Goal: Obtain resource: Download file/media

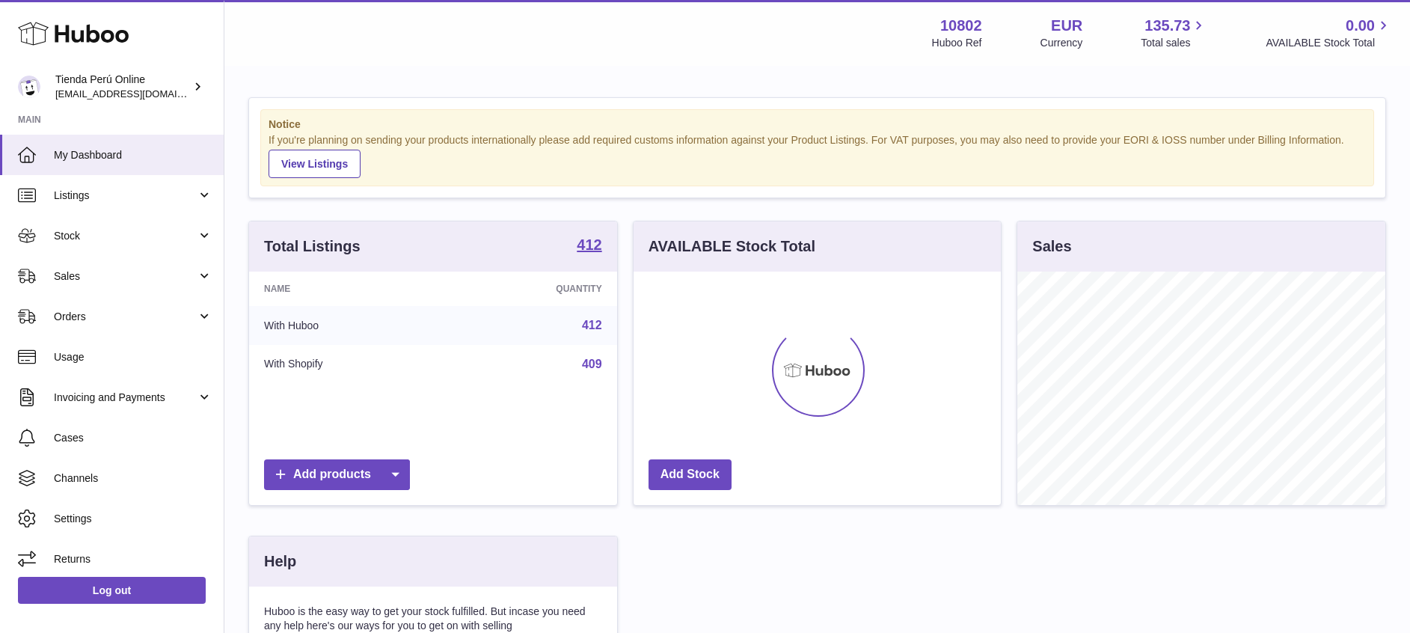
scroll to position [233, 367]
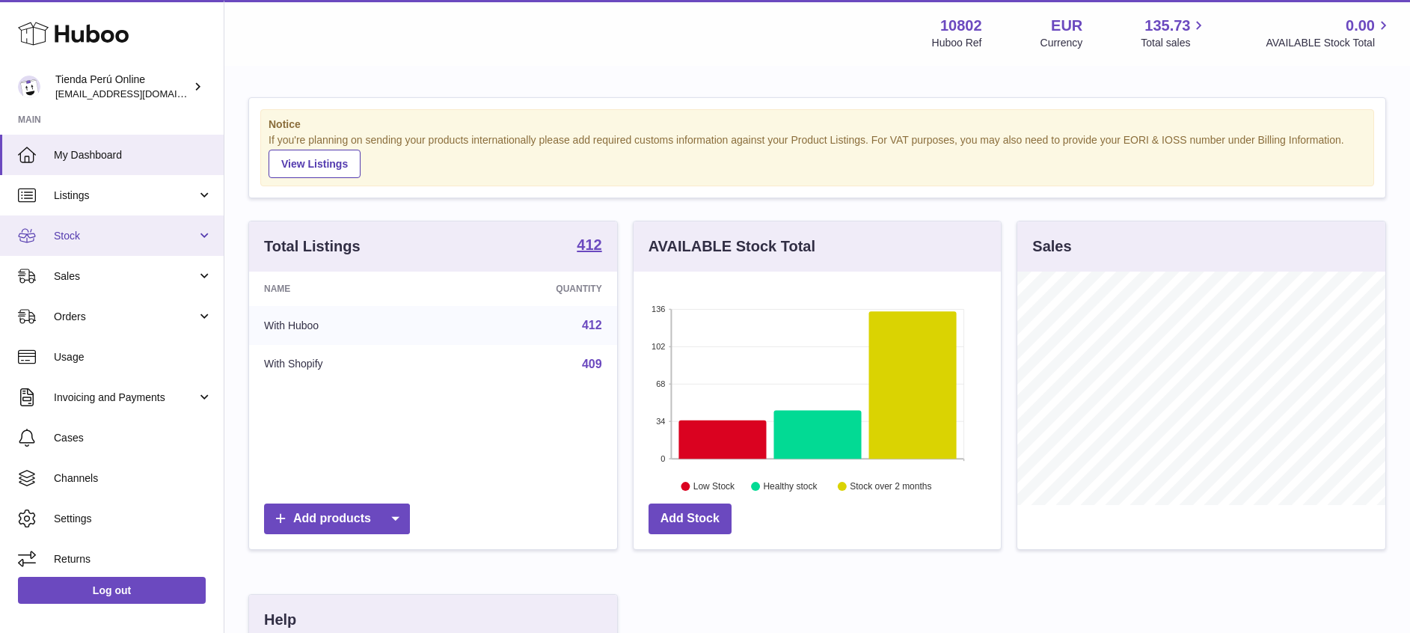
click at [108, 219] on link "Stock" at bounding box center [112, 235] width 224 height 40
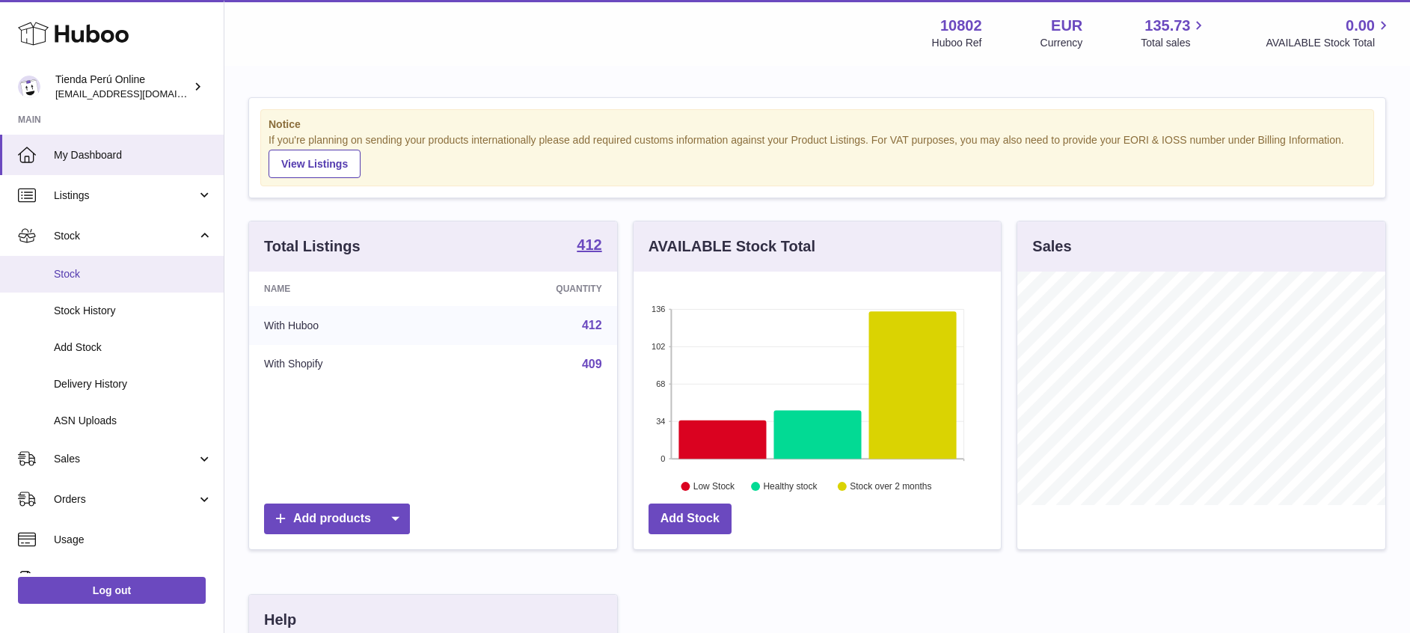
click at [89, 272] on span "Stock" at bounding box center [133, 274] width 159 height 14
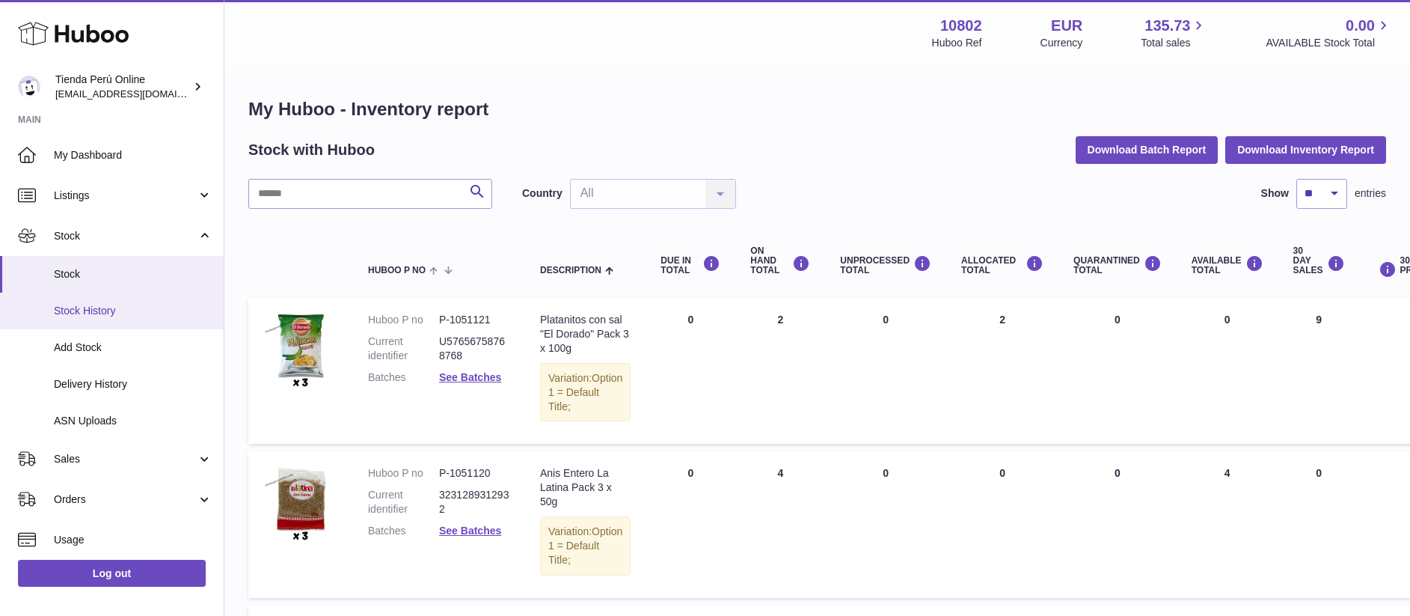
click at [98, 313] on span "Stock History" at bounding box center [133, 311] width 159 height 14
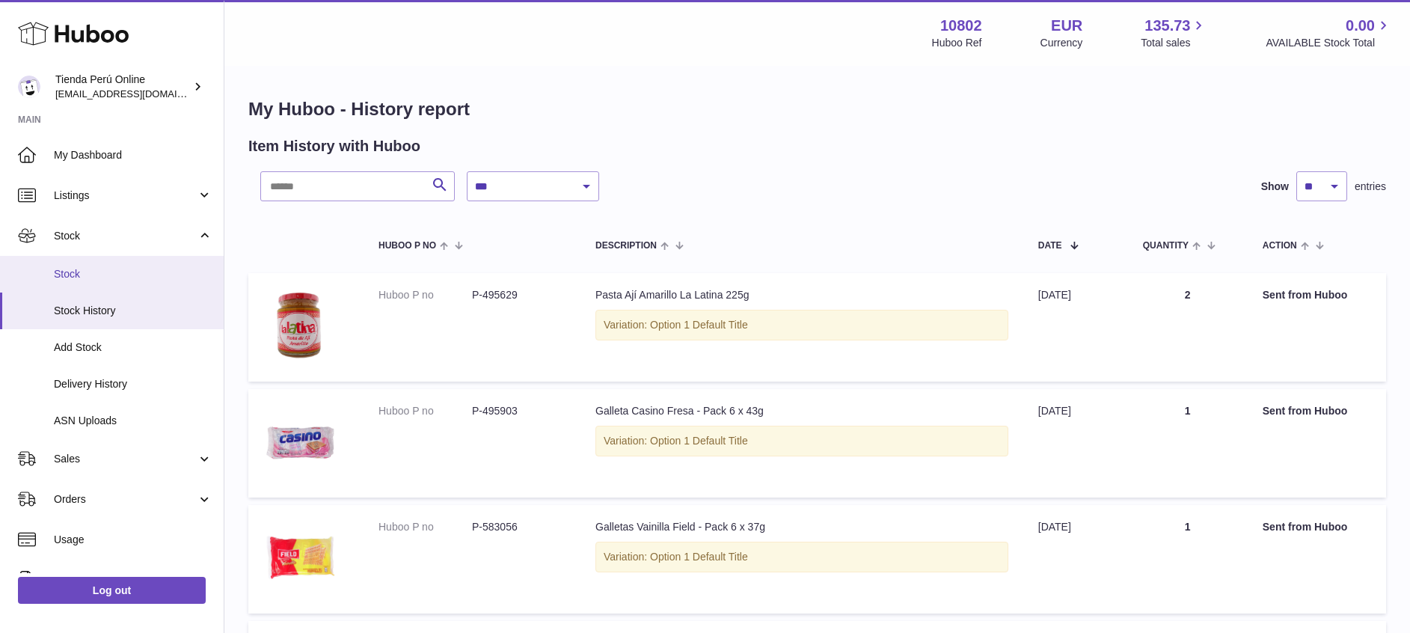
click at [91, 269] on span "Stock" at bounding box center [133, 274] width 159 height 14
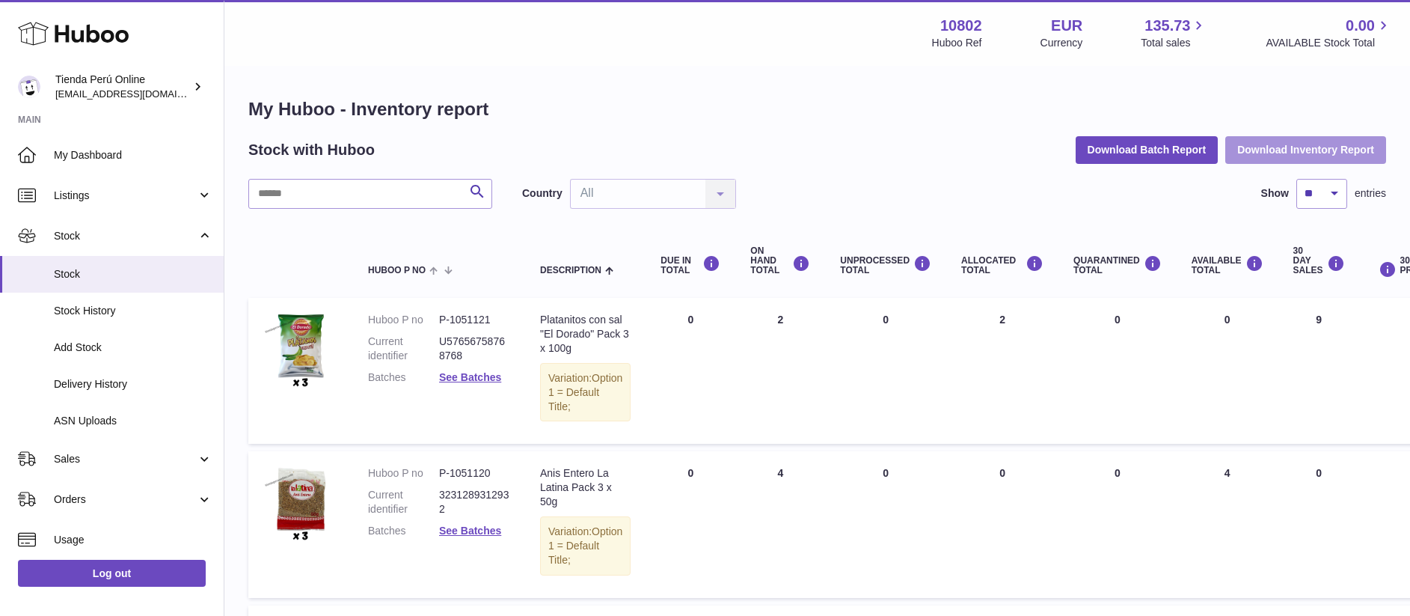
click at [1291, 147] on button "Download Inventory Report" at bounding box center [1305, 149] width 161 height 27
